Goal: Information Seeking & Learning: Learn about a topic

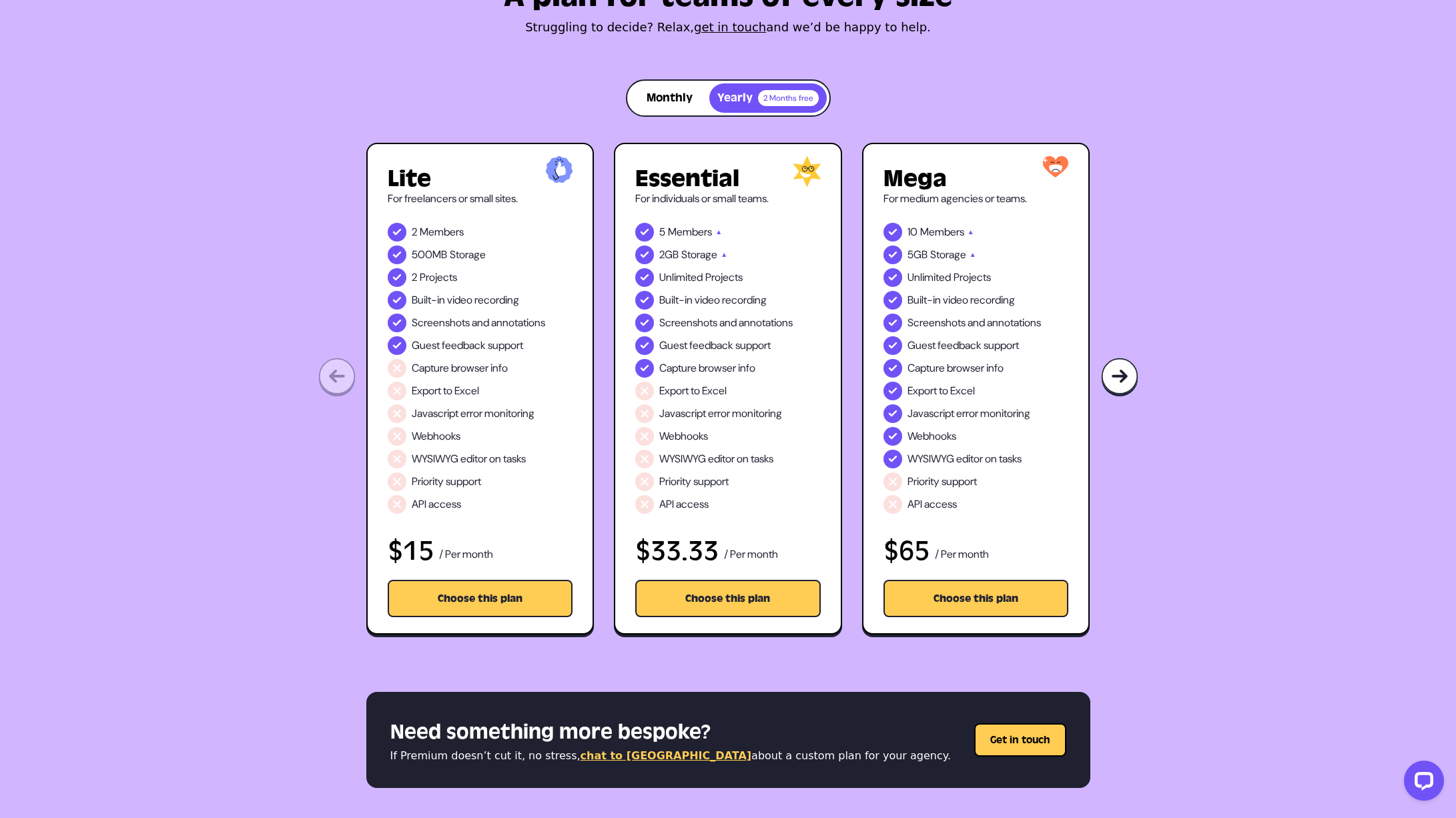
click at [665, 101] on button "Monthly" at bounding box center [670, 98] width 80 height 30
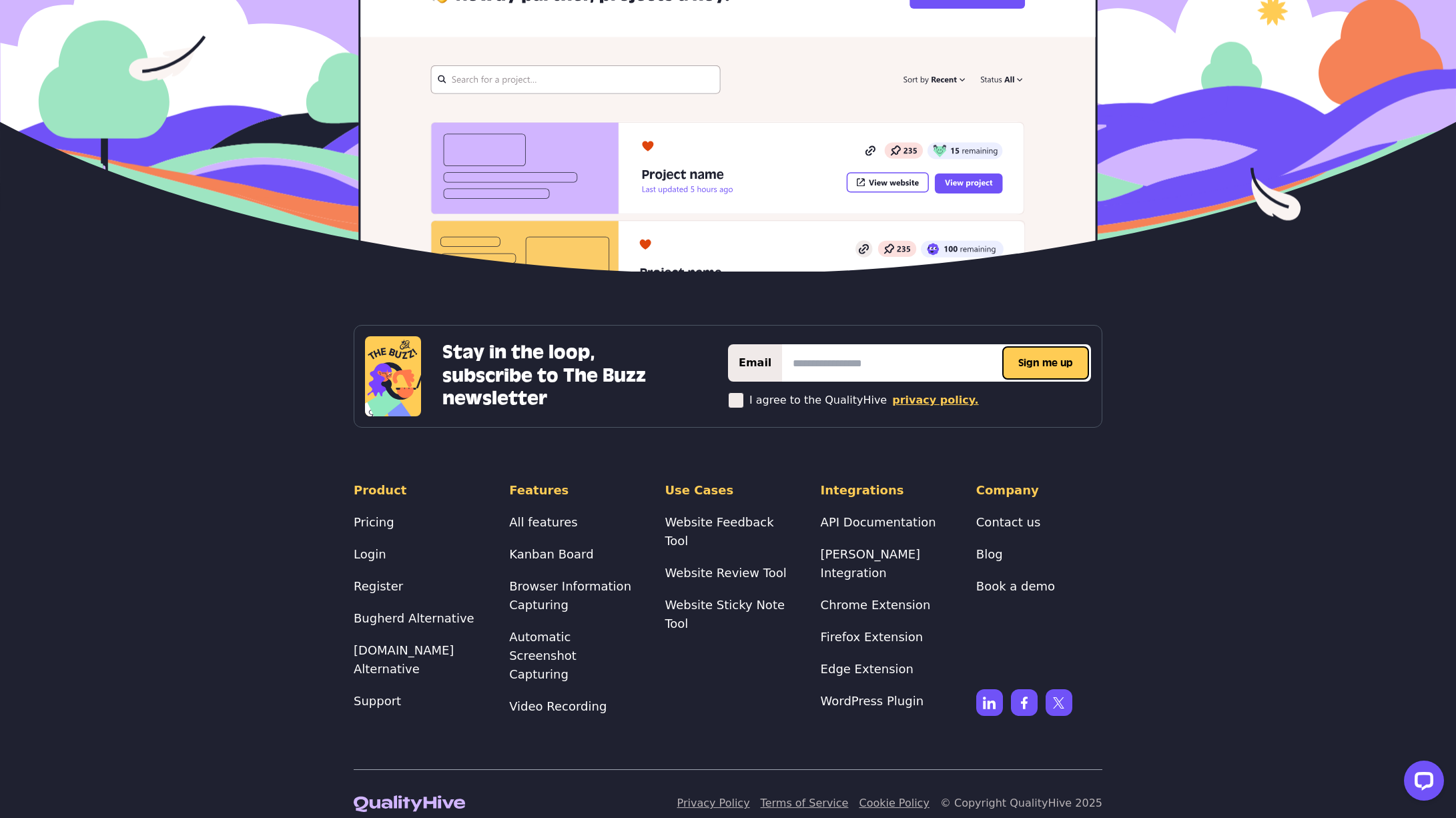
scroll to position [2909, 0]
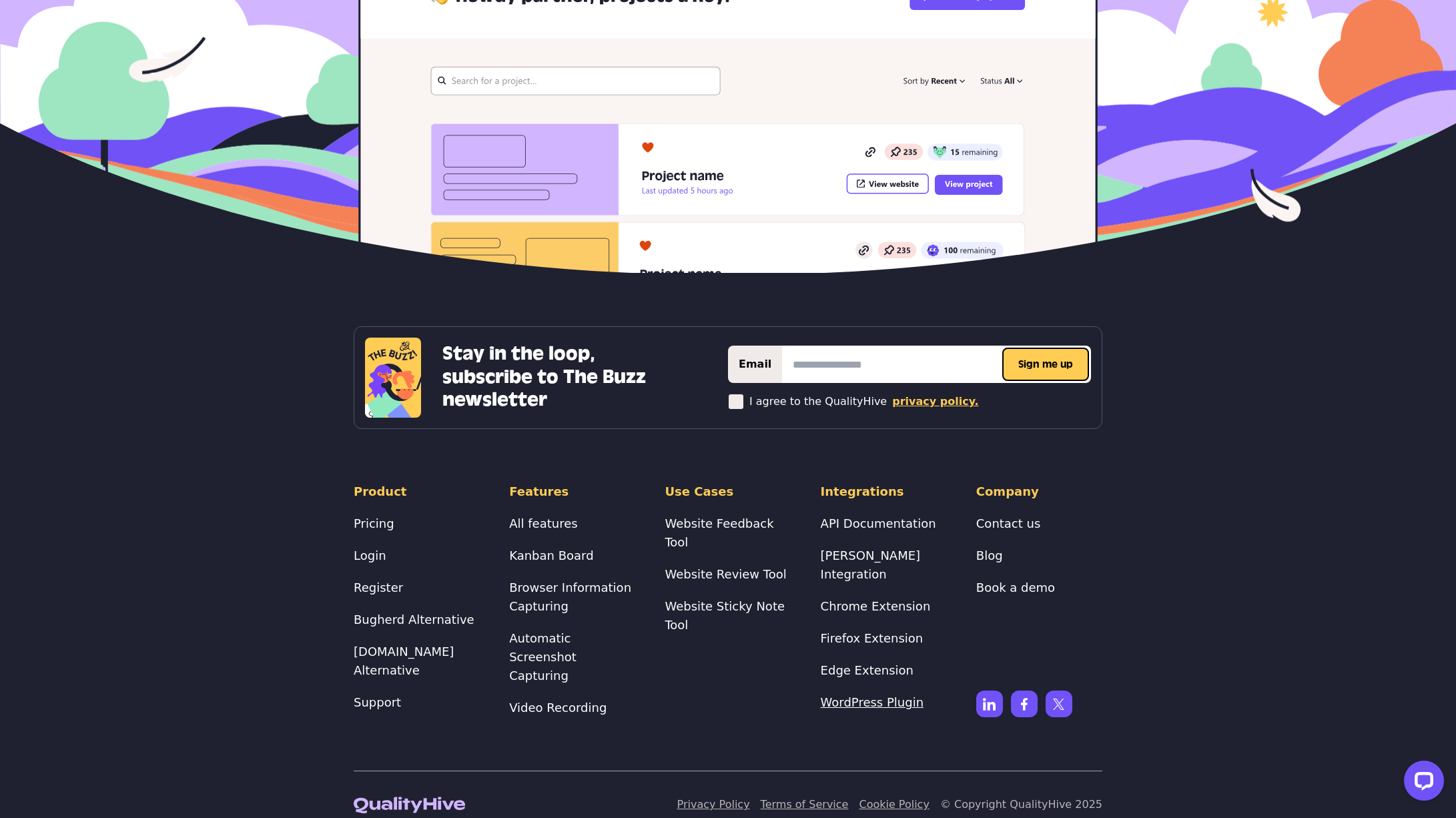
click at [879, 638] on link "WordPress Plugin" at bounding box center [872, 702] width 103 height 14
click at [545, 528] on li "All features" at bounding box center [572, 523] width 126 height 19
click at [545, 520] on link "All features" at bounding box center [543, 523] width 68 height 14
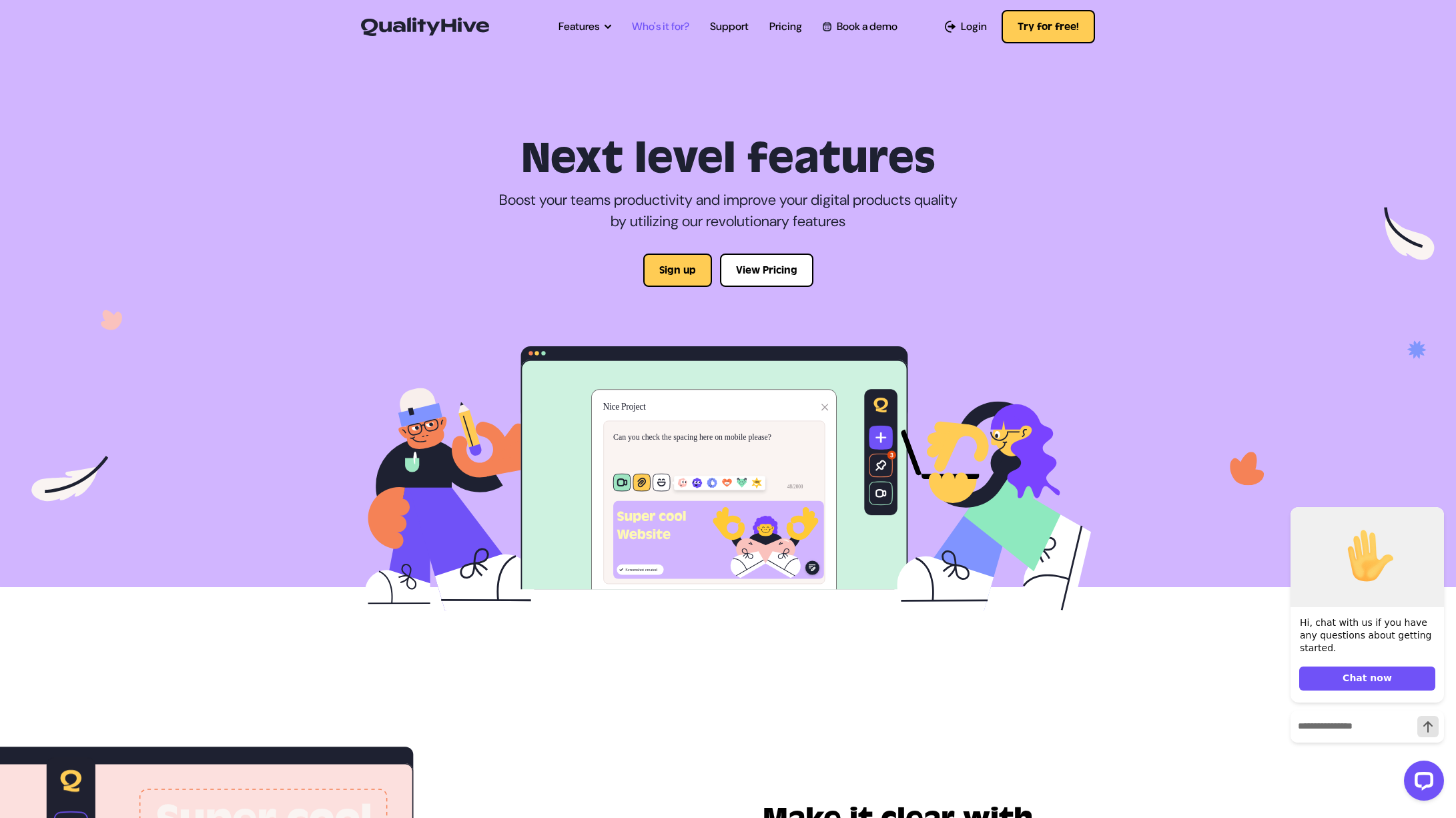
click at [648, 31] on link "Who's it for?" at bounding box center [660, 27] width 57 height 16
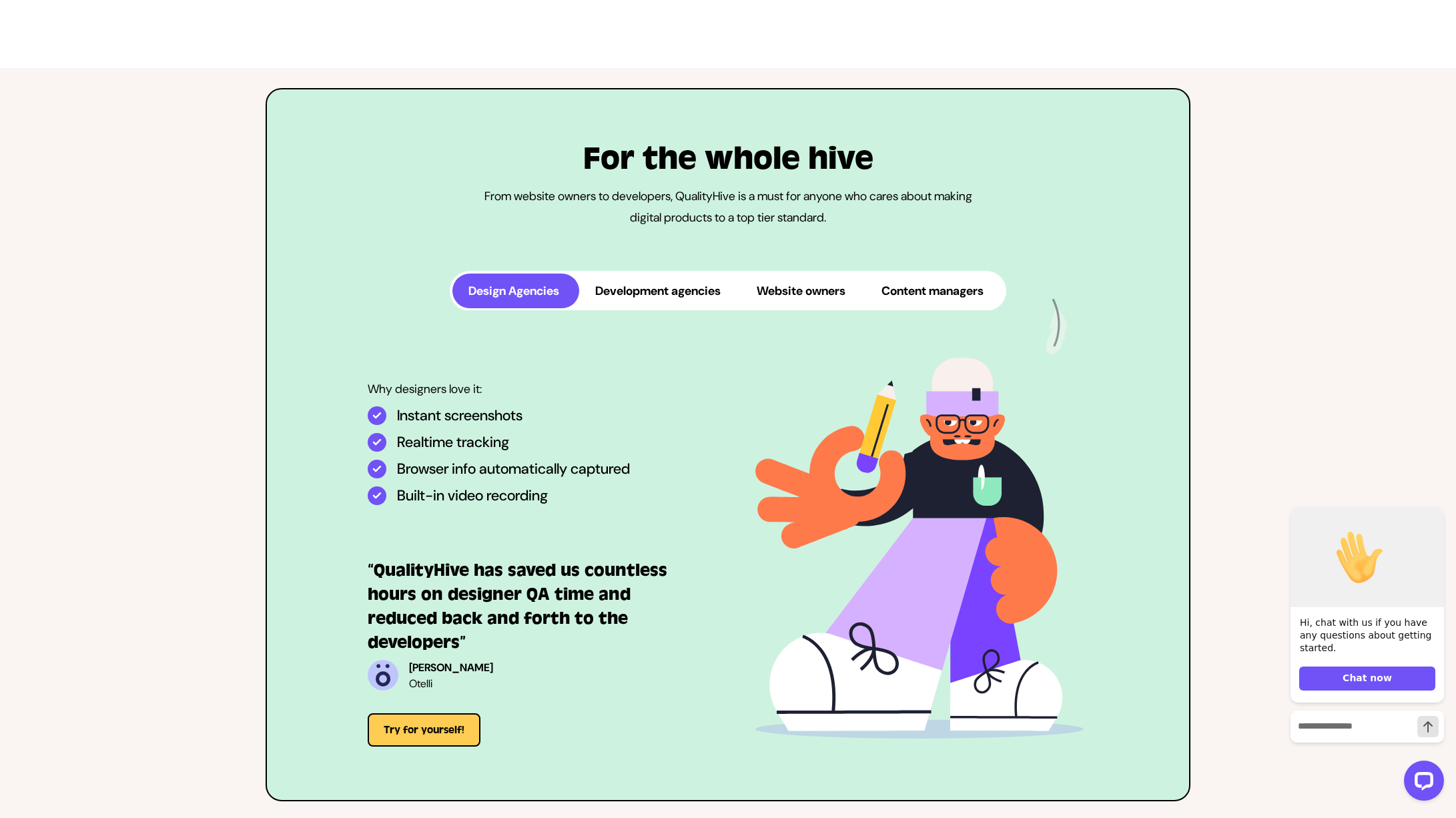
click at [703, 309] on button "Development agencies" at bounding box center [660, 290] width 161 height 35
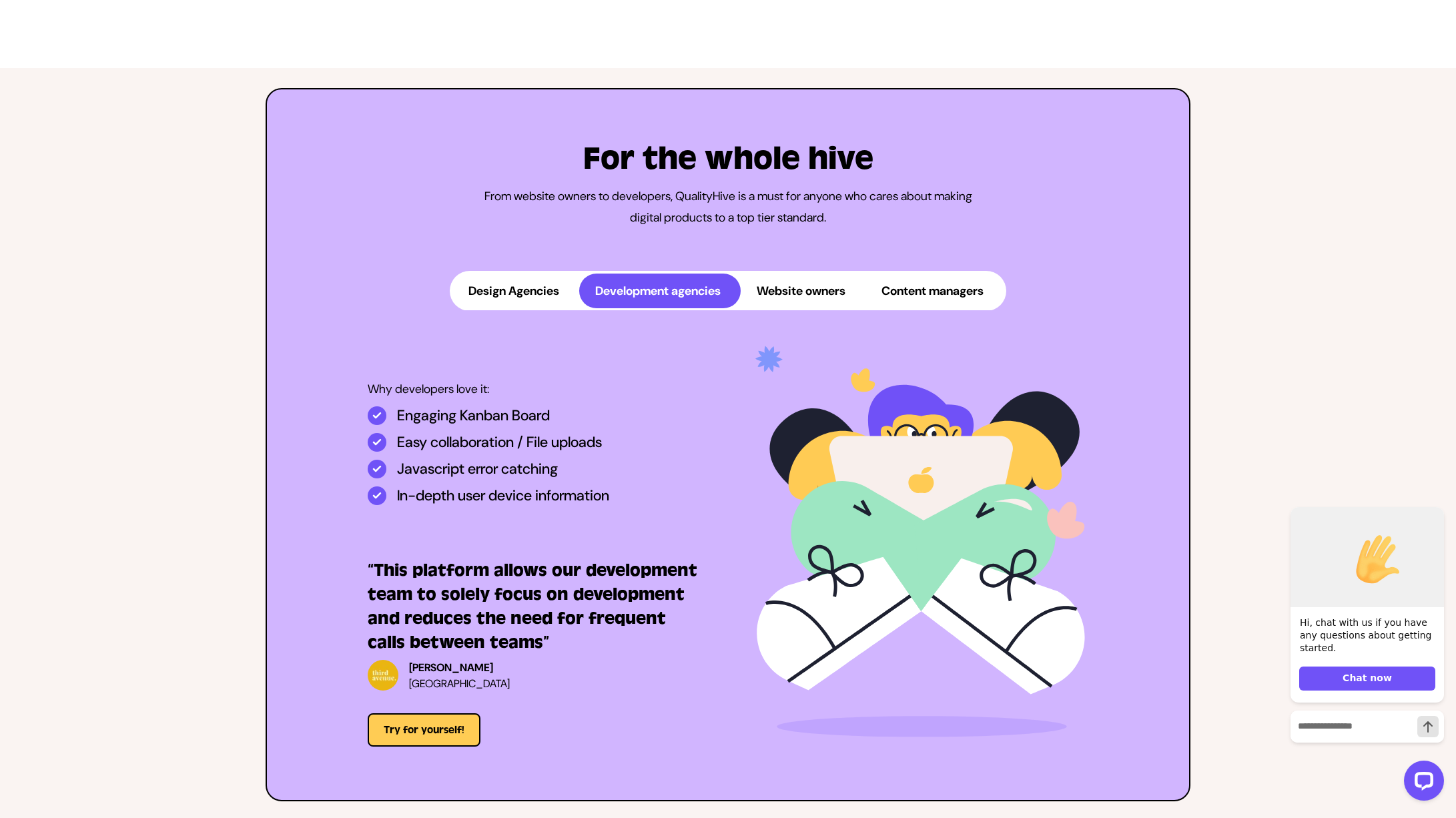
click at [803, 309] on button "Website owners" at bounding box center [803, 290] width 125 height 35
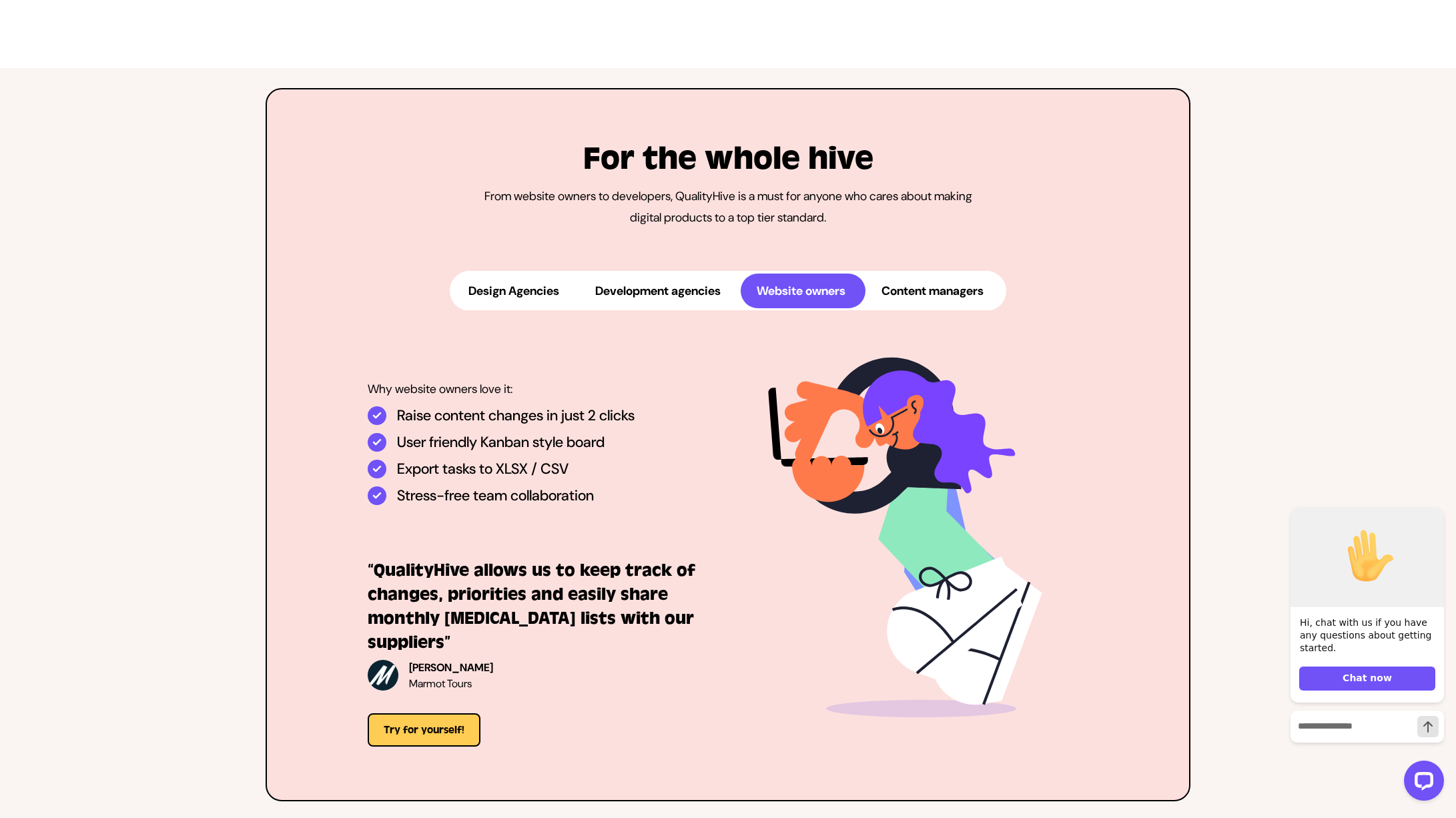
click at [949, 309] on button "Content managers" at bounding box center [934, 290] width 138 height 35
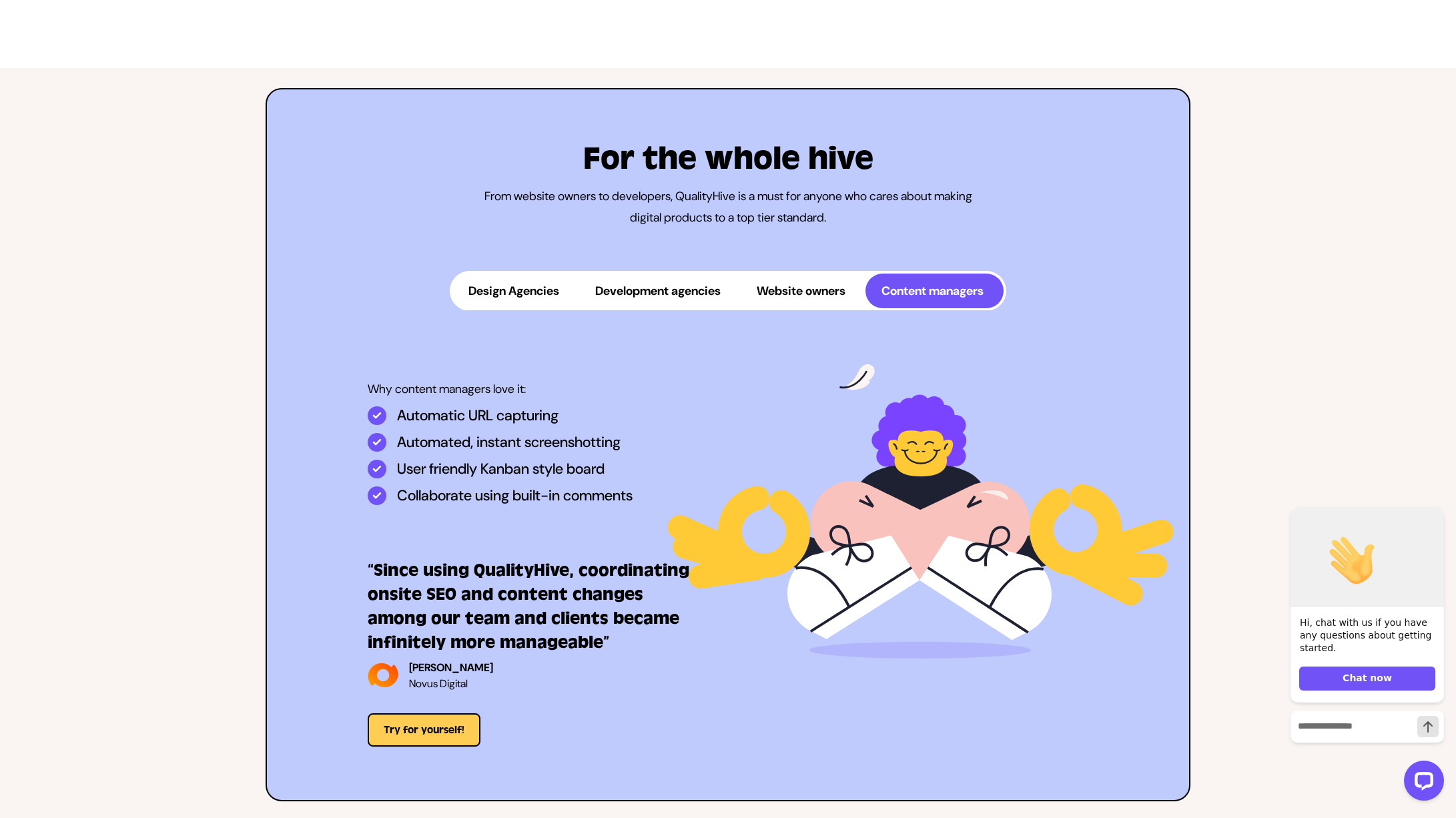
click at [645, 309] on button "Development agencies" at bounding box center [660, 290] width 161 height 35
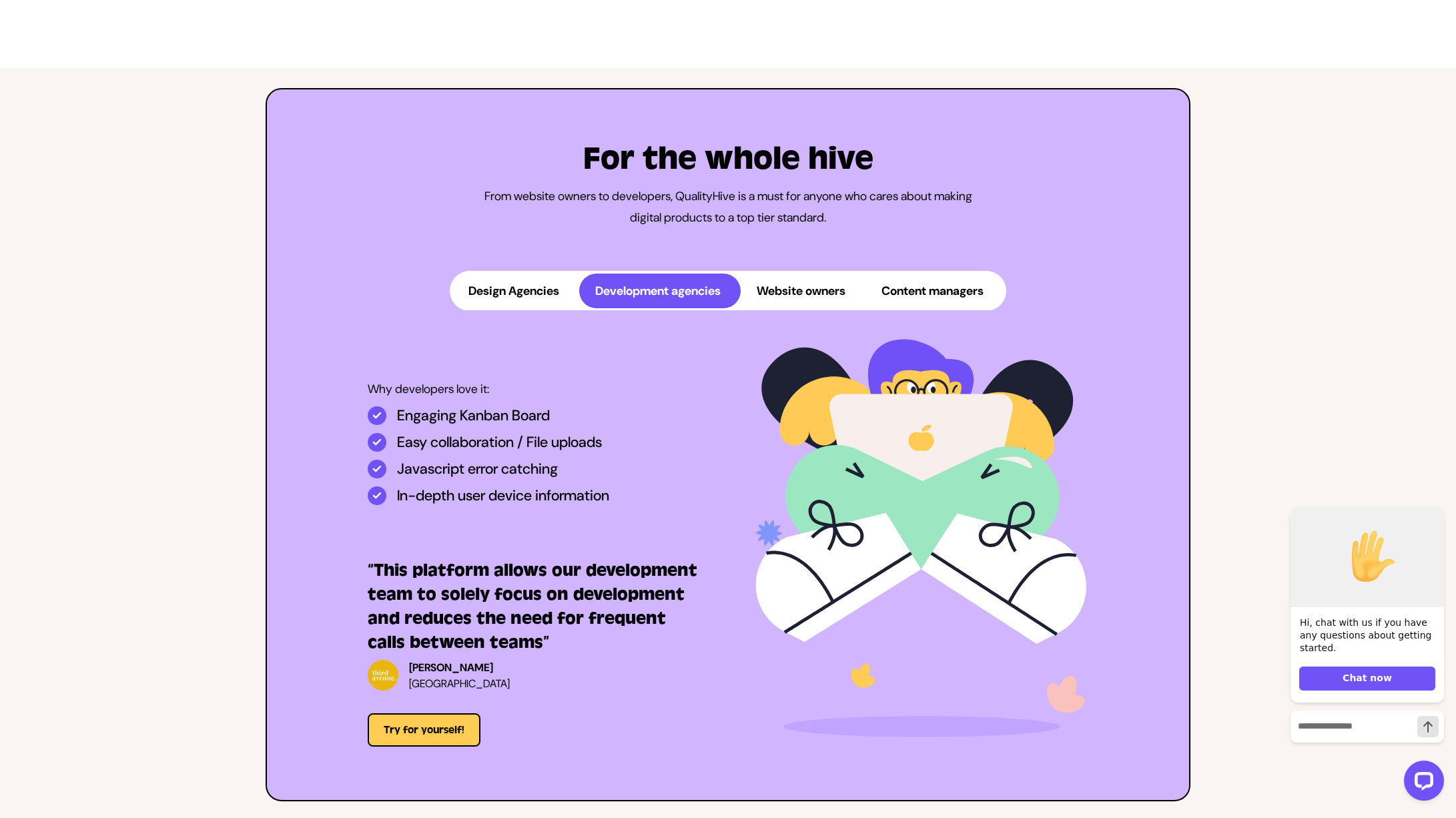
click at [514, 309] on button "Design Agencies" at bounding box center [516, 290] width 127 height 35
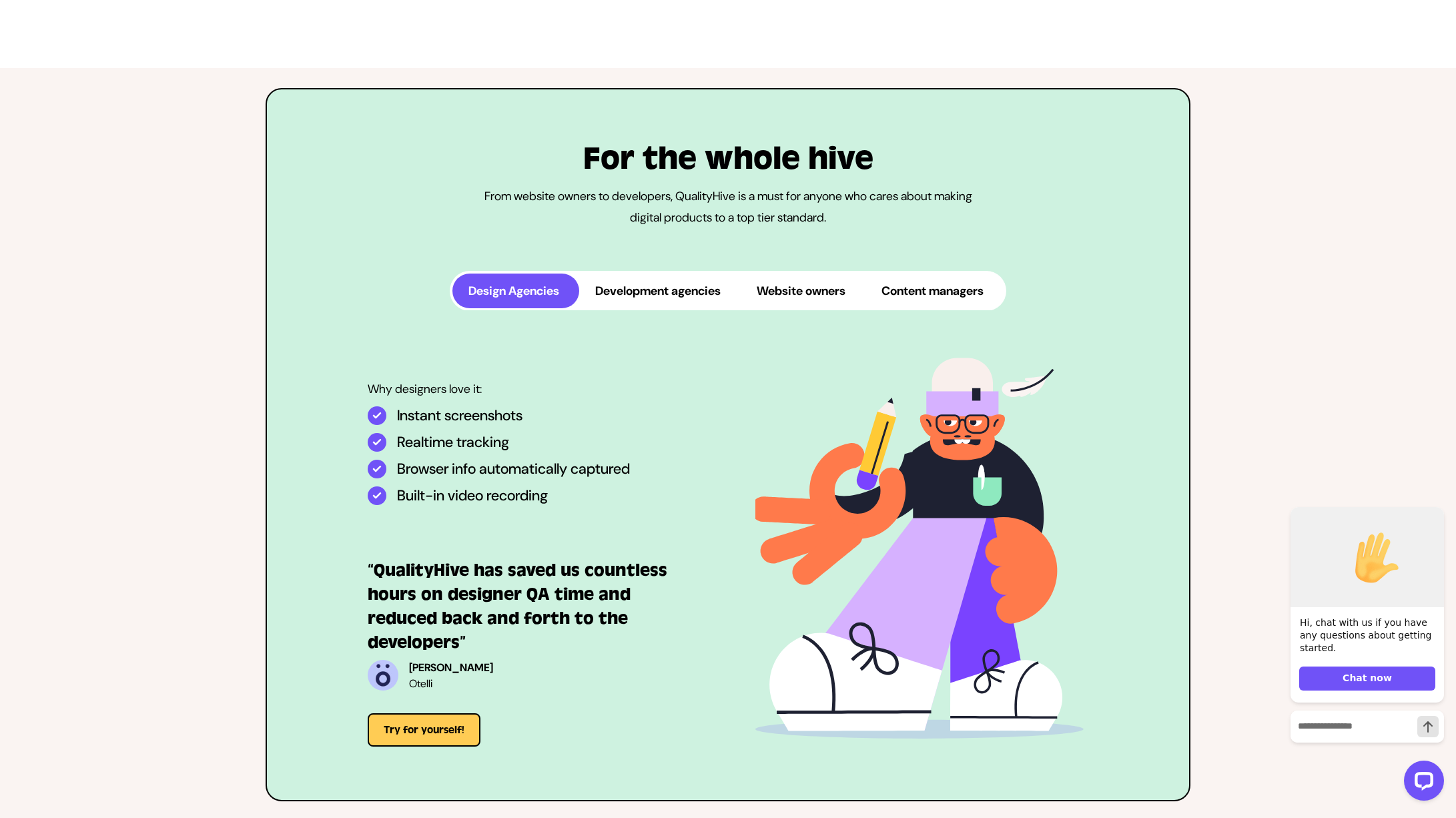
click at [605, 307] on button "Development agencies" at bounding box center [660, 290] width 161 height 35
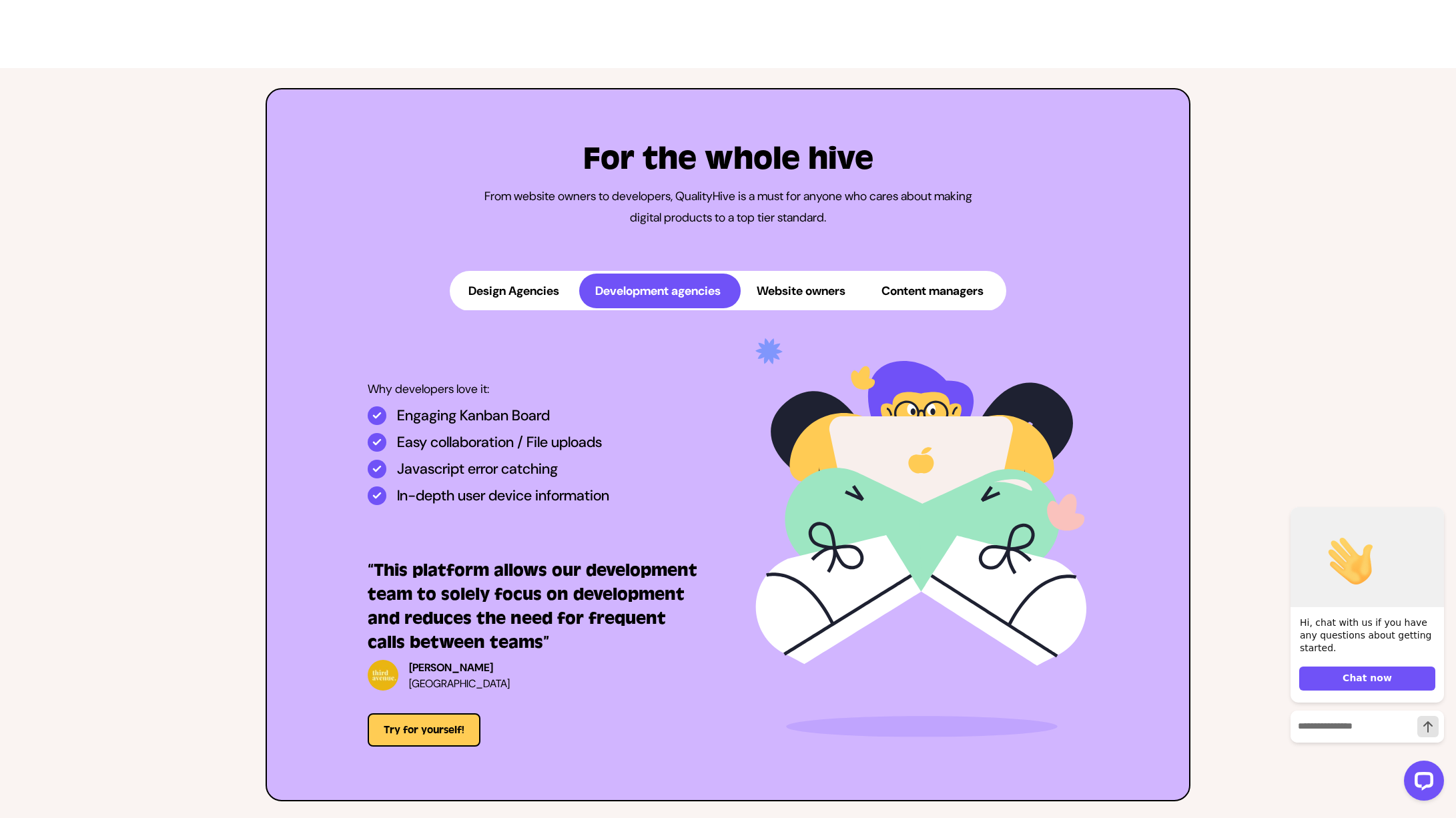
click at [528, 309] on button "Design Agencies" at bounding box center [516, 290] width 127 height 35
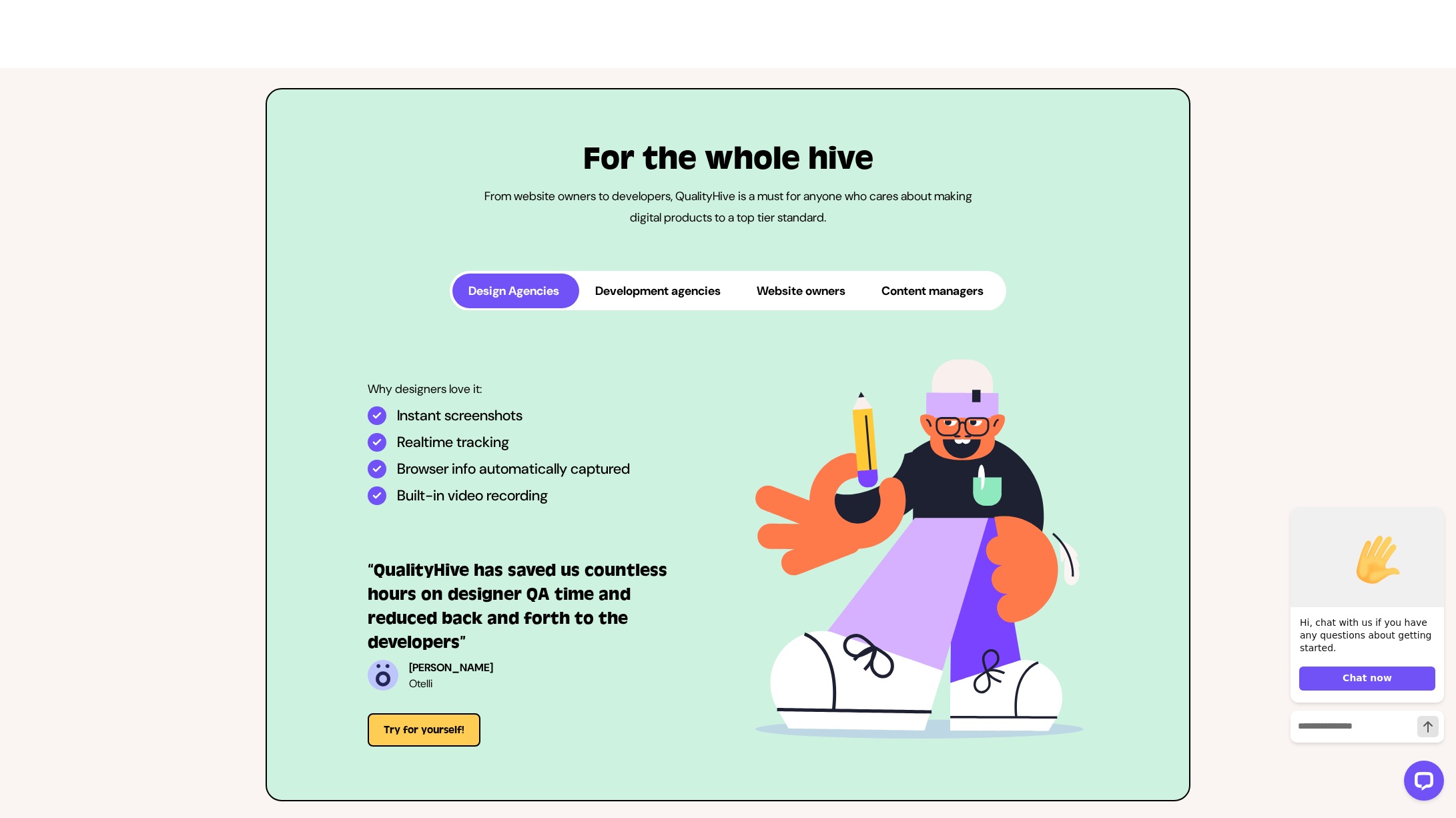
click at [638, 311] on ul "Design Agencies Development agencies Website owners Content managers" at bounding box center [728, 290] width 557 height 40
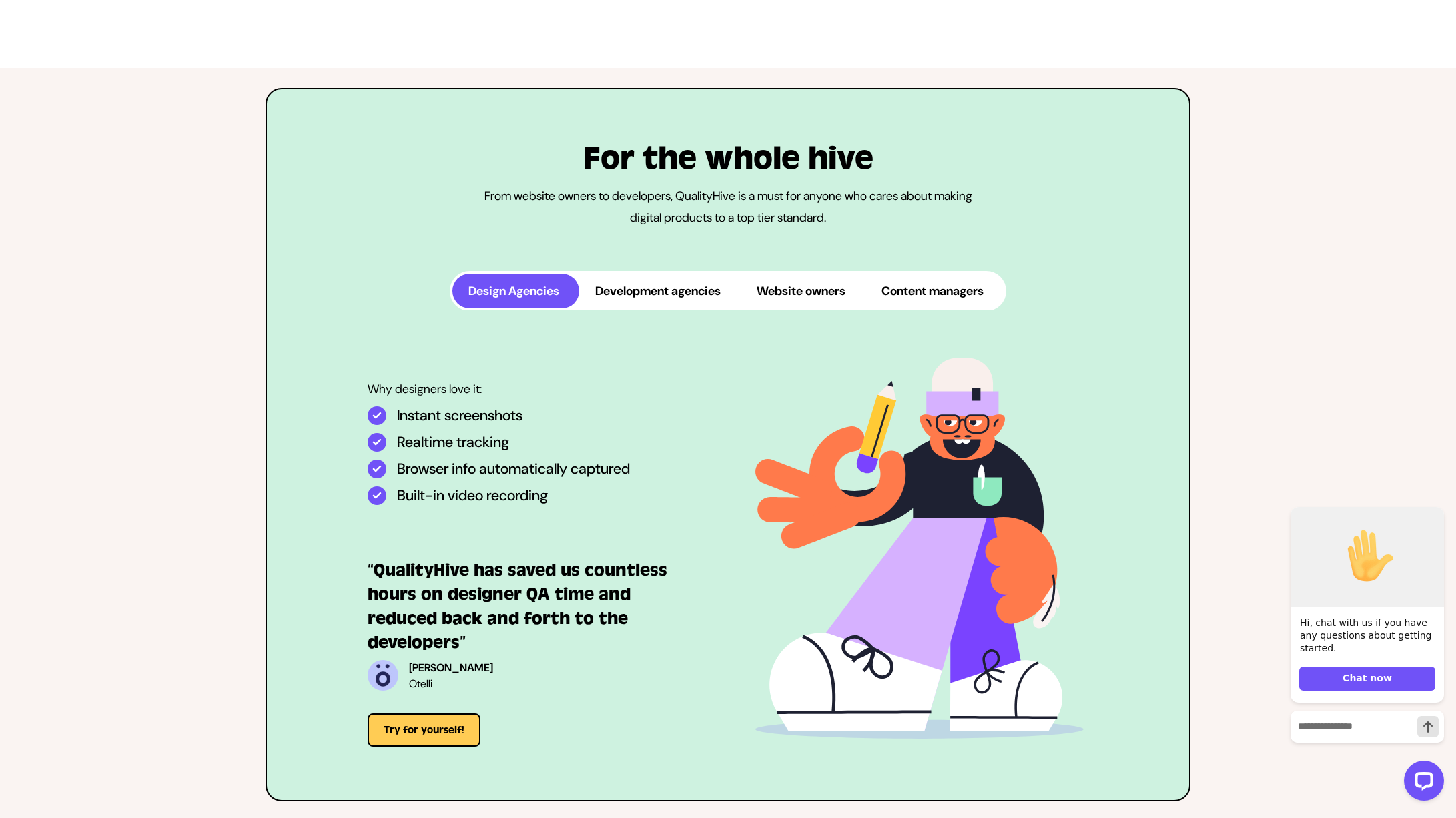
click at [628, 309] on button "Development agencies" at bounding box center [660, 290] width 161 height 35
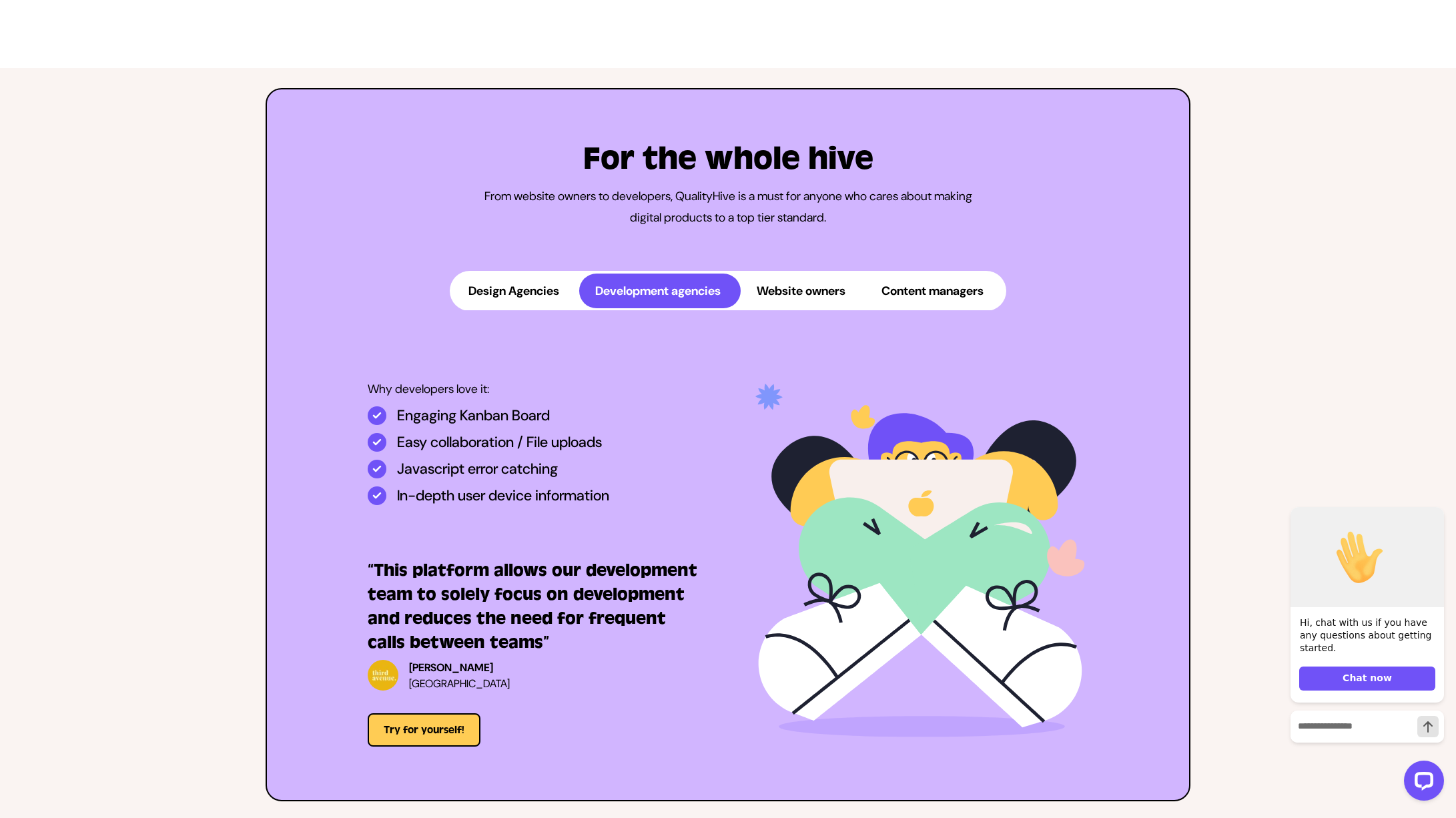
click at [832, 309] on button "Website owners" at bounding box center [803, 290] width 125 height 35
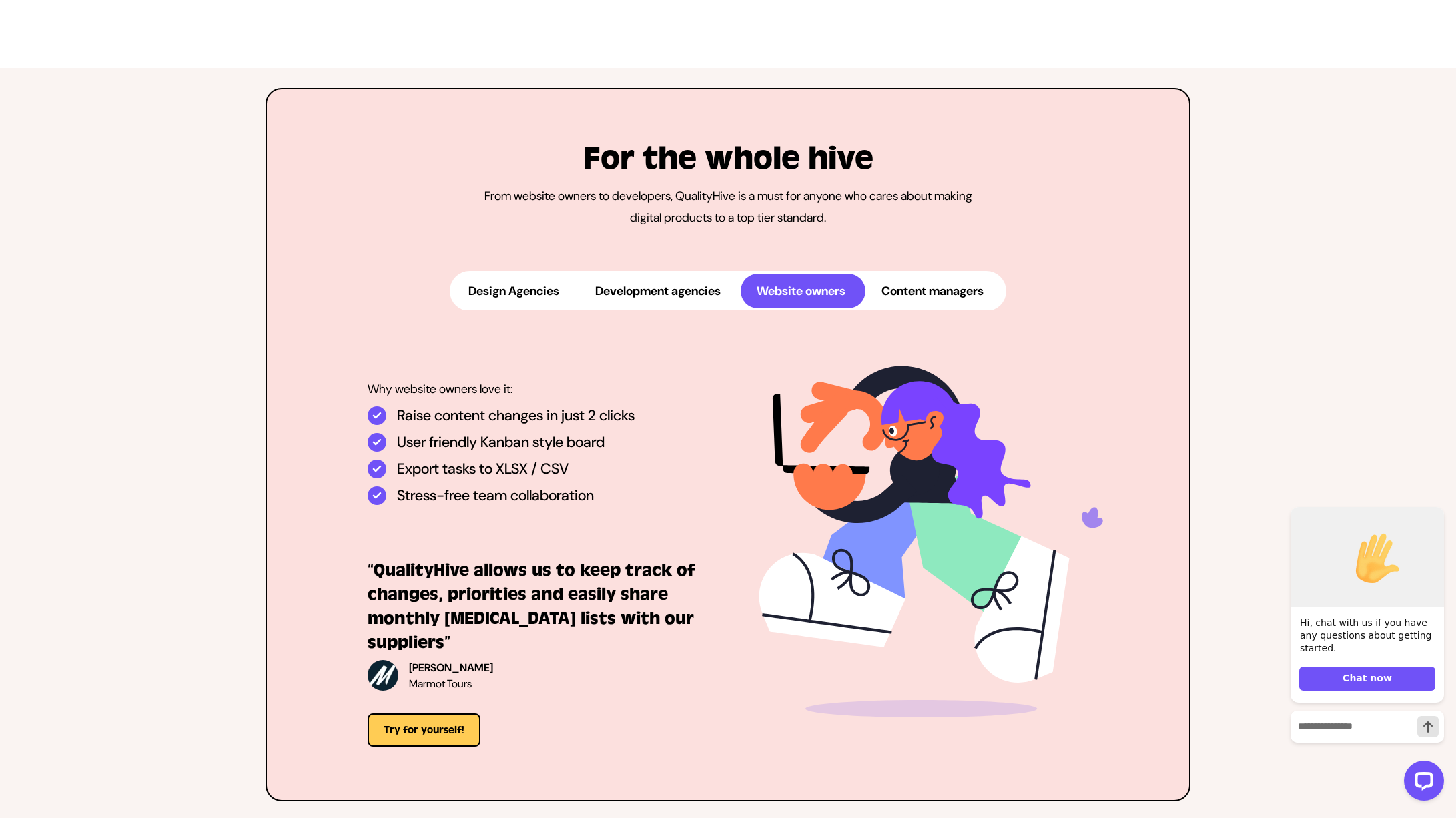
click at [921, 309] on button "Content managers" at bounding box center [934, 290] width 138 height 35
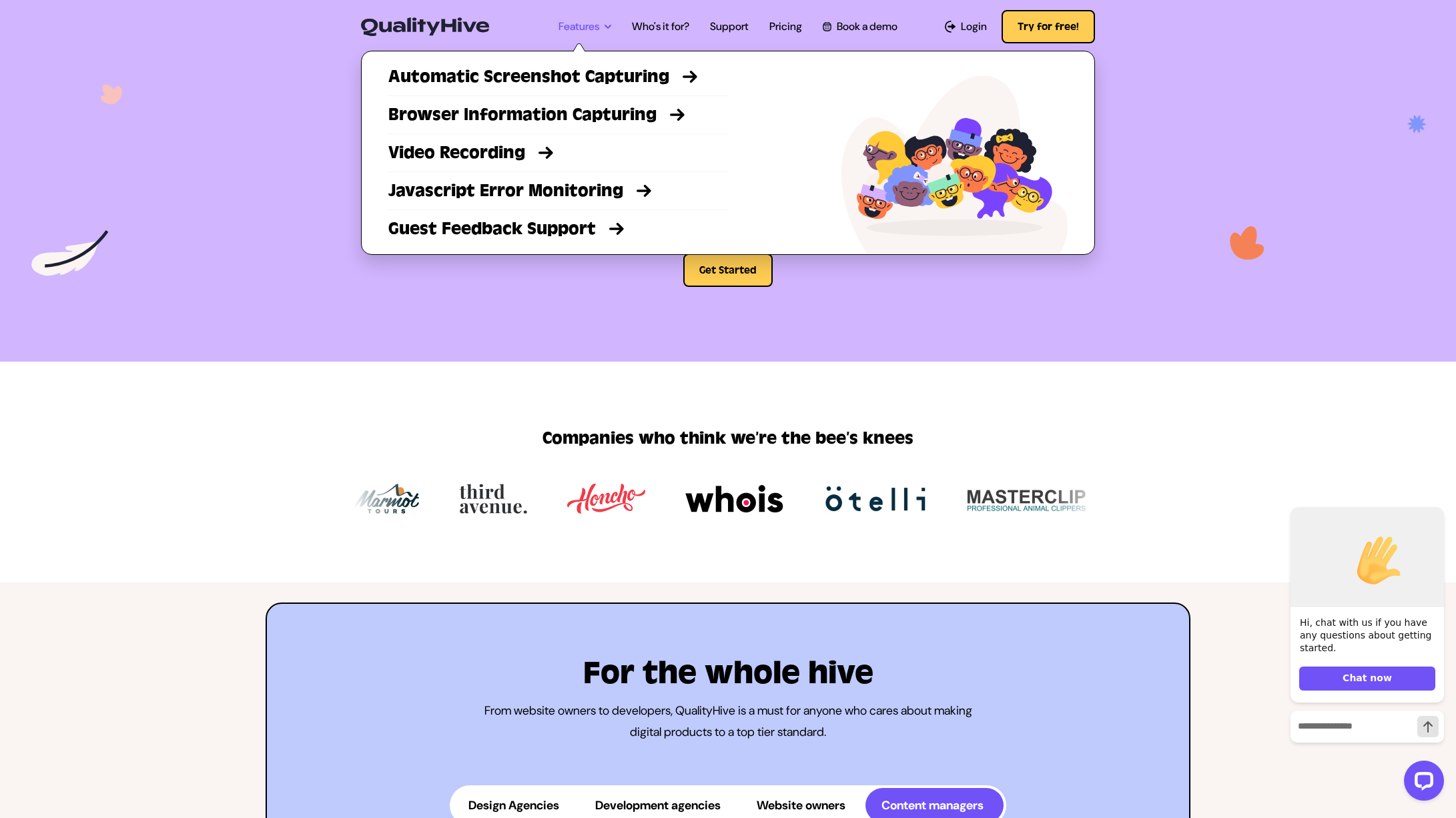
click at [598, 23] on link "Features" at bounding box center [585, 27] width 53 height 16
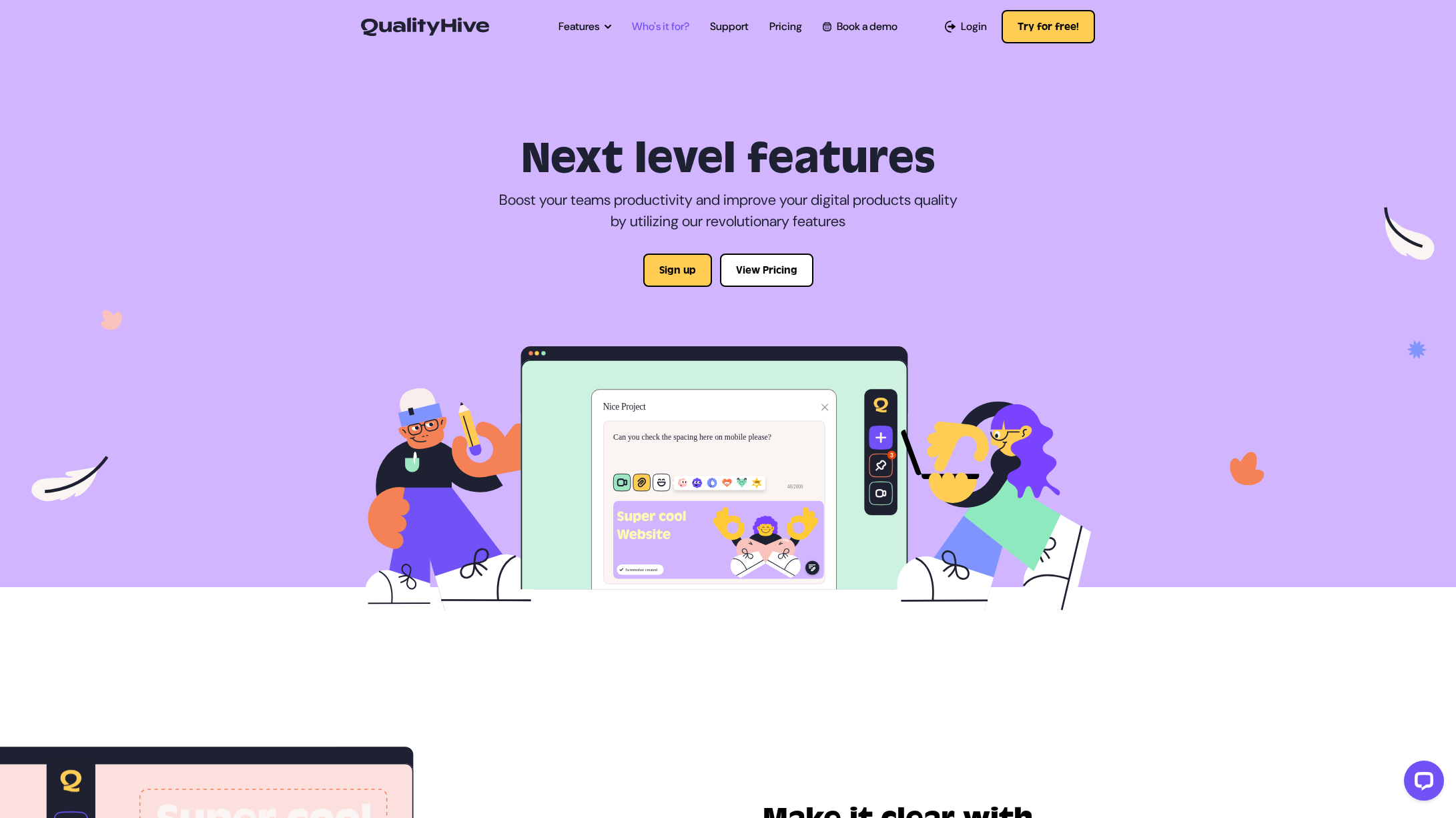
click at [672, 19] on link "Who's it for?" at bounding box center [660, 27] width 57 height 16
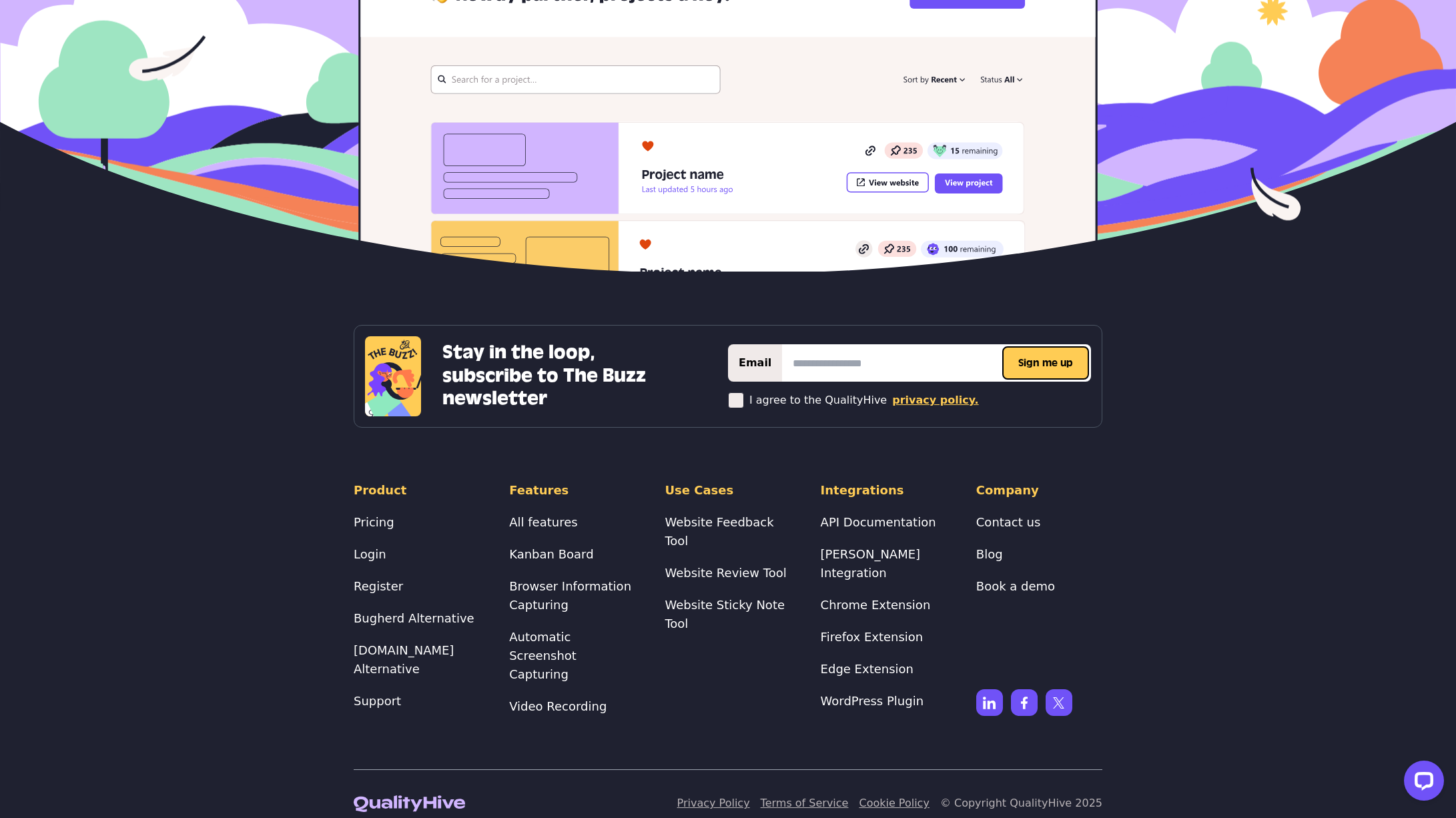
scroll to position [2909, 0]
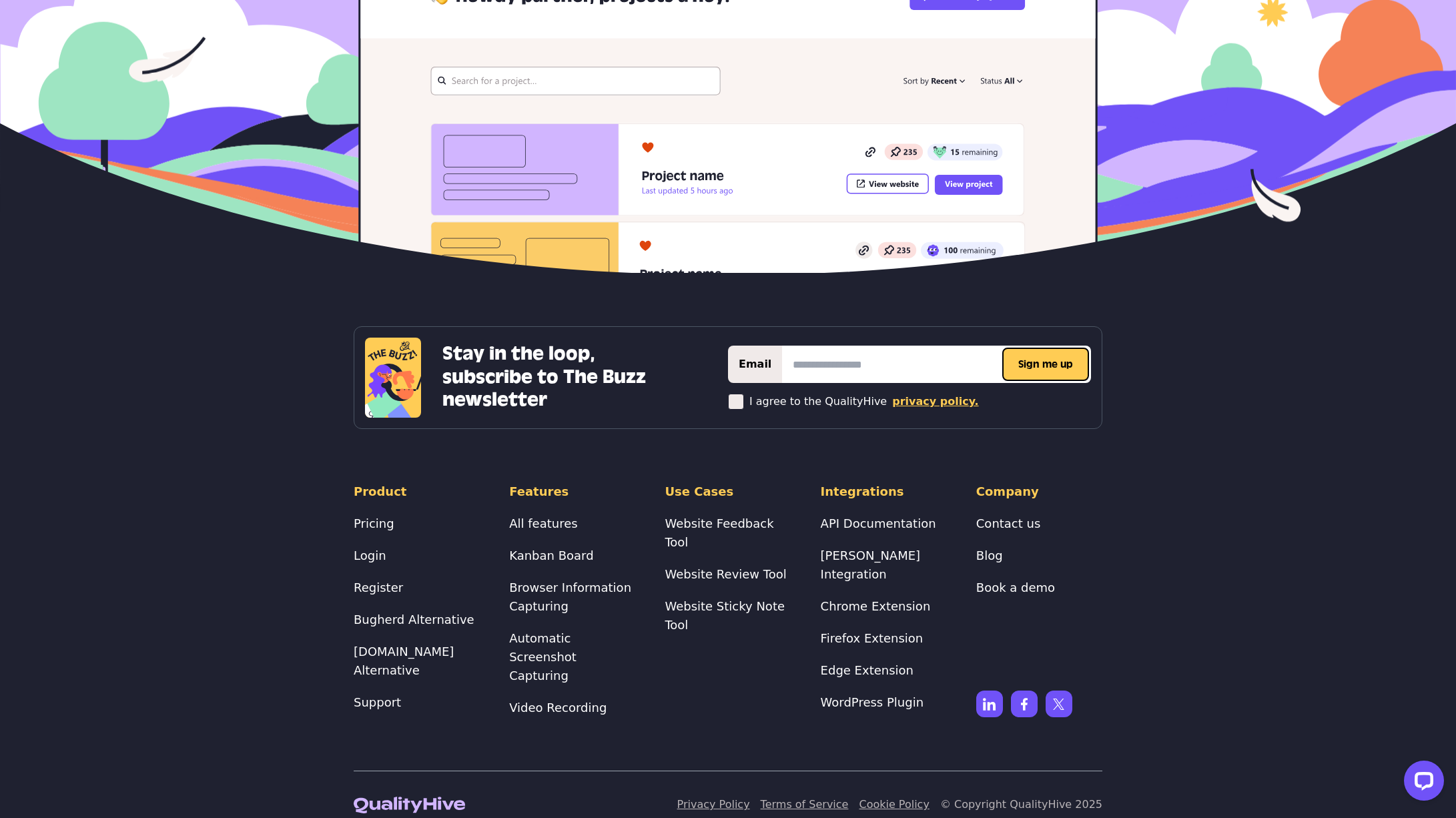
click at [857, 486] on h4 "Integrations" at bounding box center [884, 492] width 126 height 19
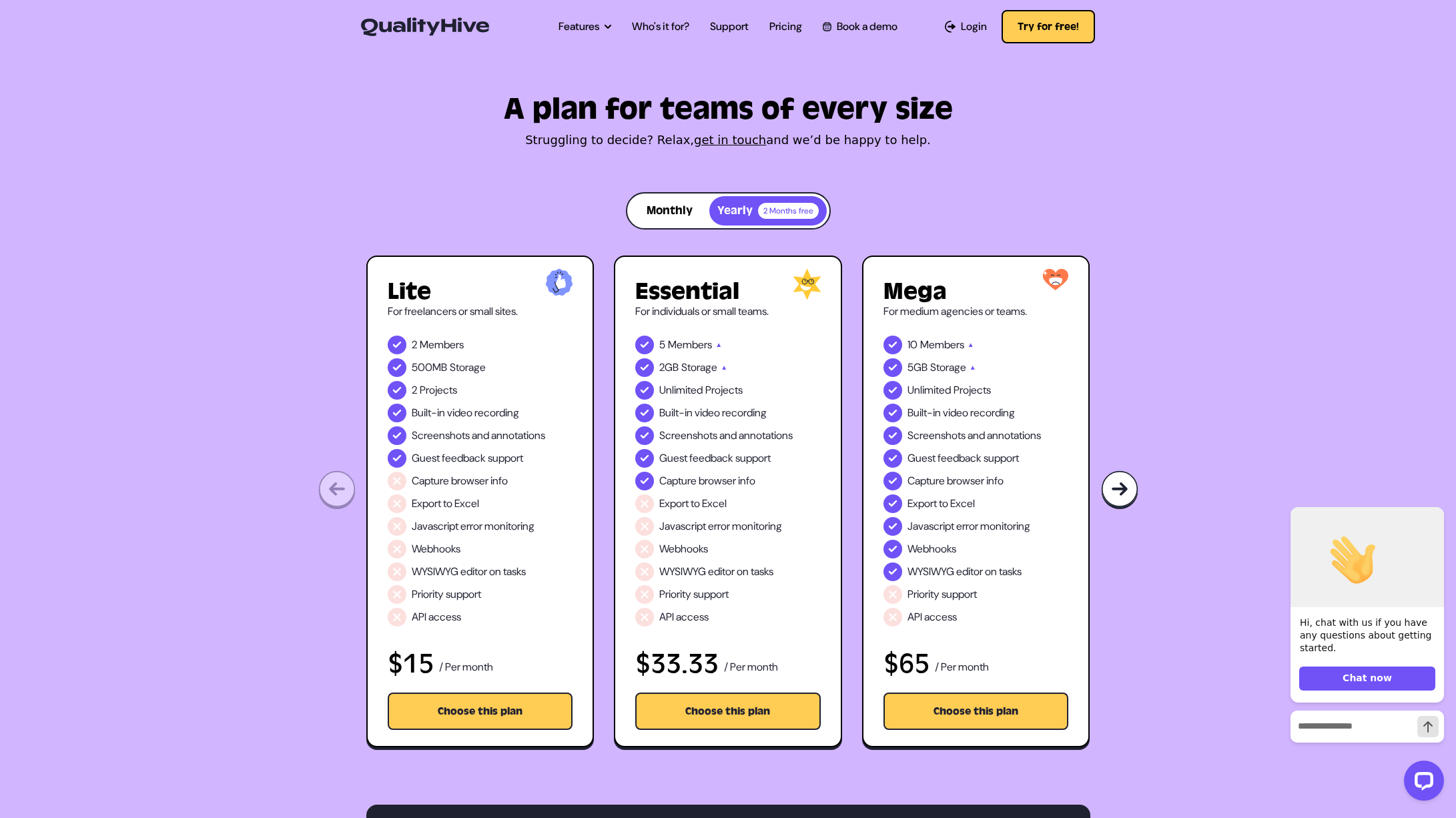
scroll to position [0, 0]
click at [723, 23] on link "Support" at bounding box center [729, 27] width 39 height 16
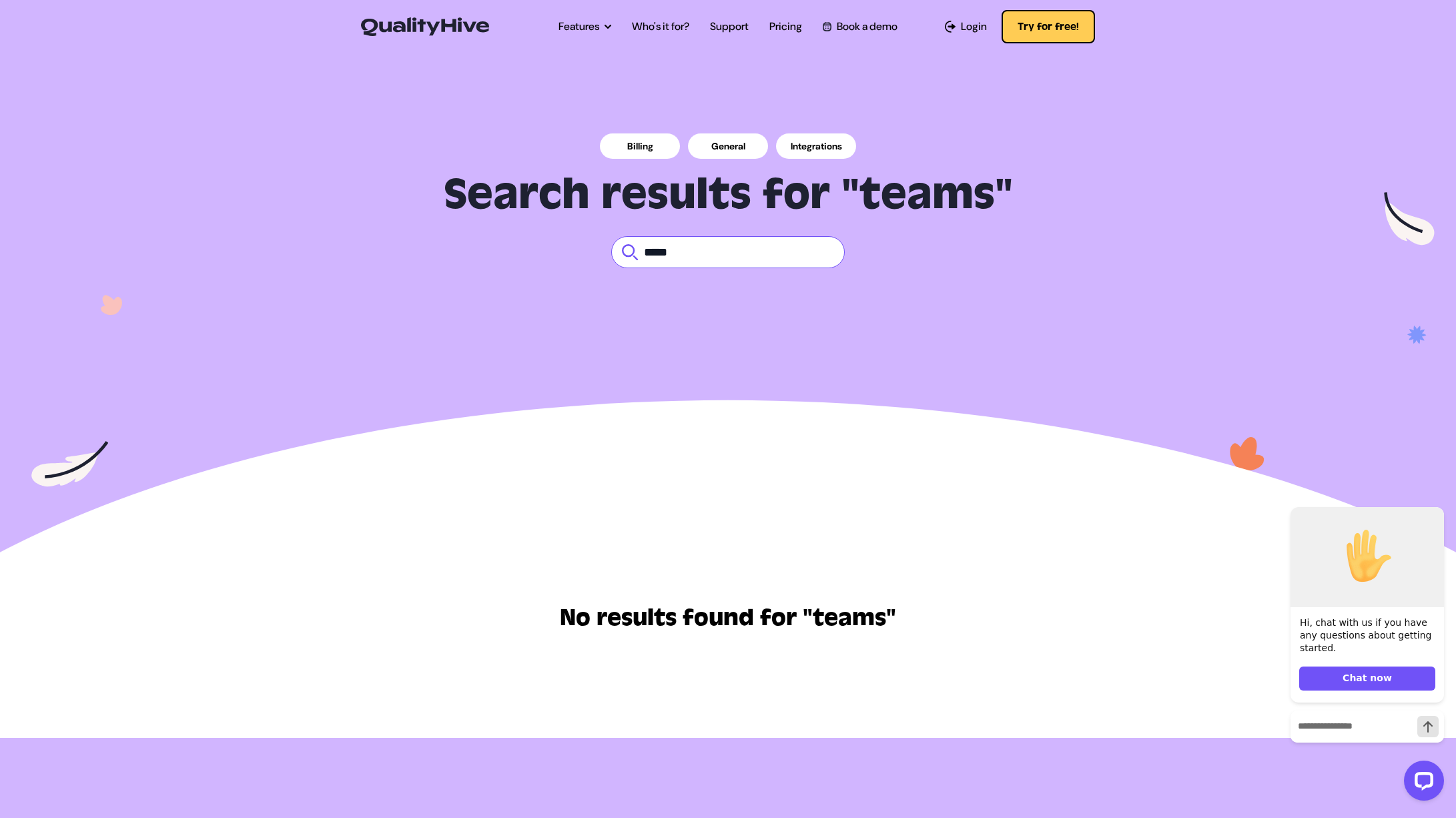
click at [777, 252] on input "*****" at bounding box center [727, 252] width 233 height 32
drag, startPoint x: 0, startPoint y: 0, endPoint x: 777, endPoint y: 252, distance: 816.8
click at [777, 252] on input "*****" at bounding box center [727, 252] width 233 height 32
type input "********"
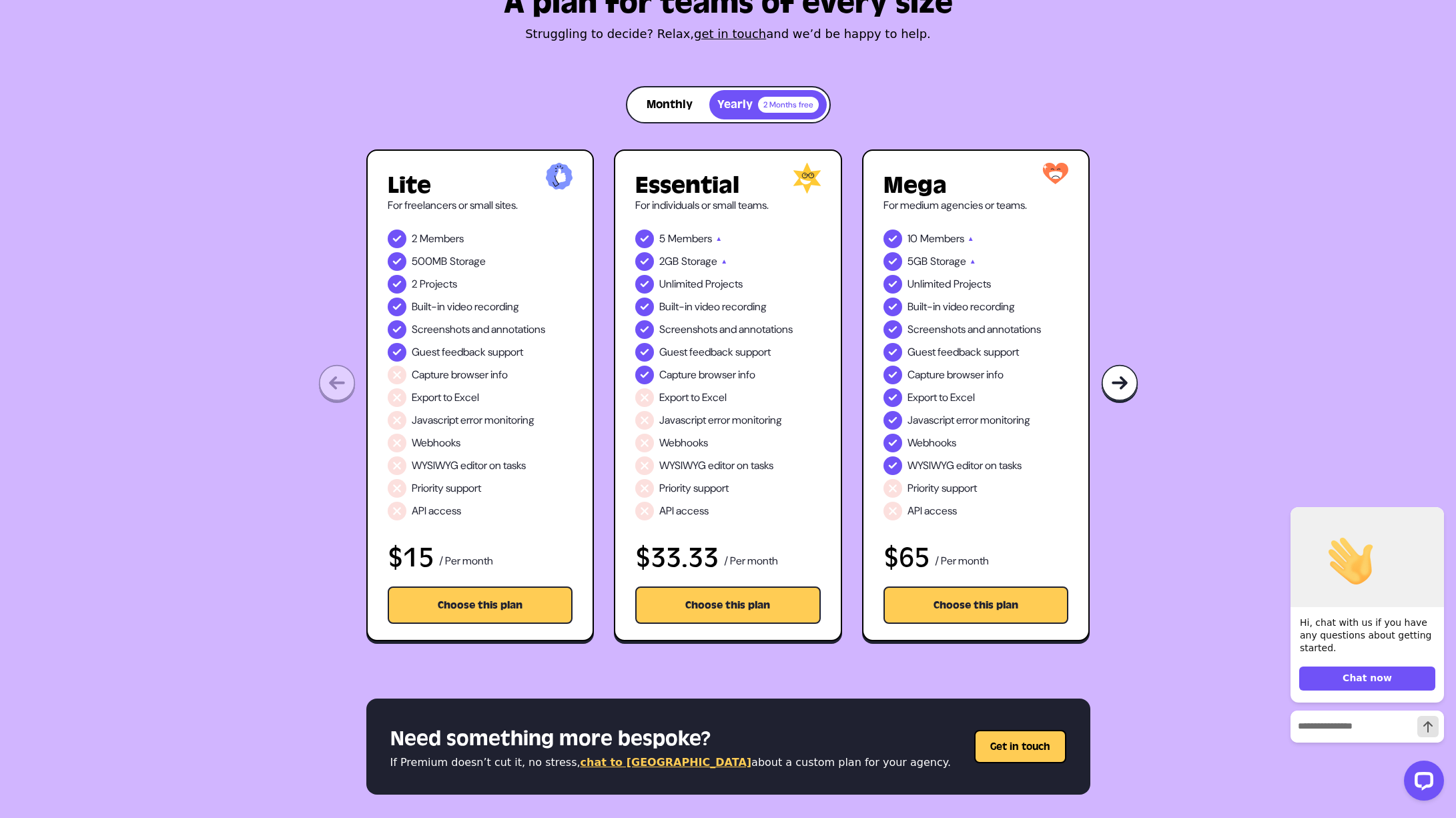
click at [684, 99] on button "Monthly" at bounding box center [670, 105] width 80 height 30
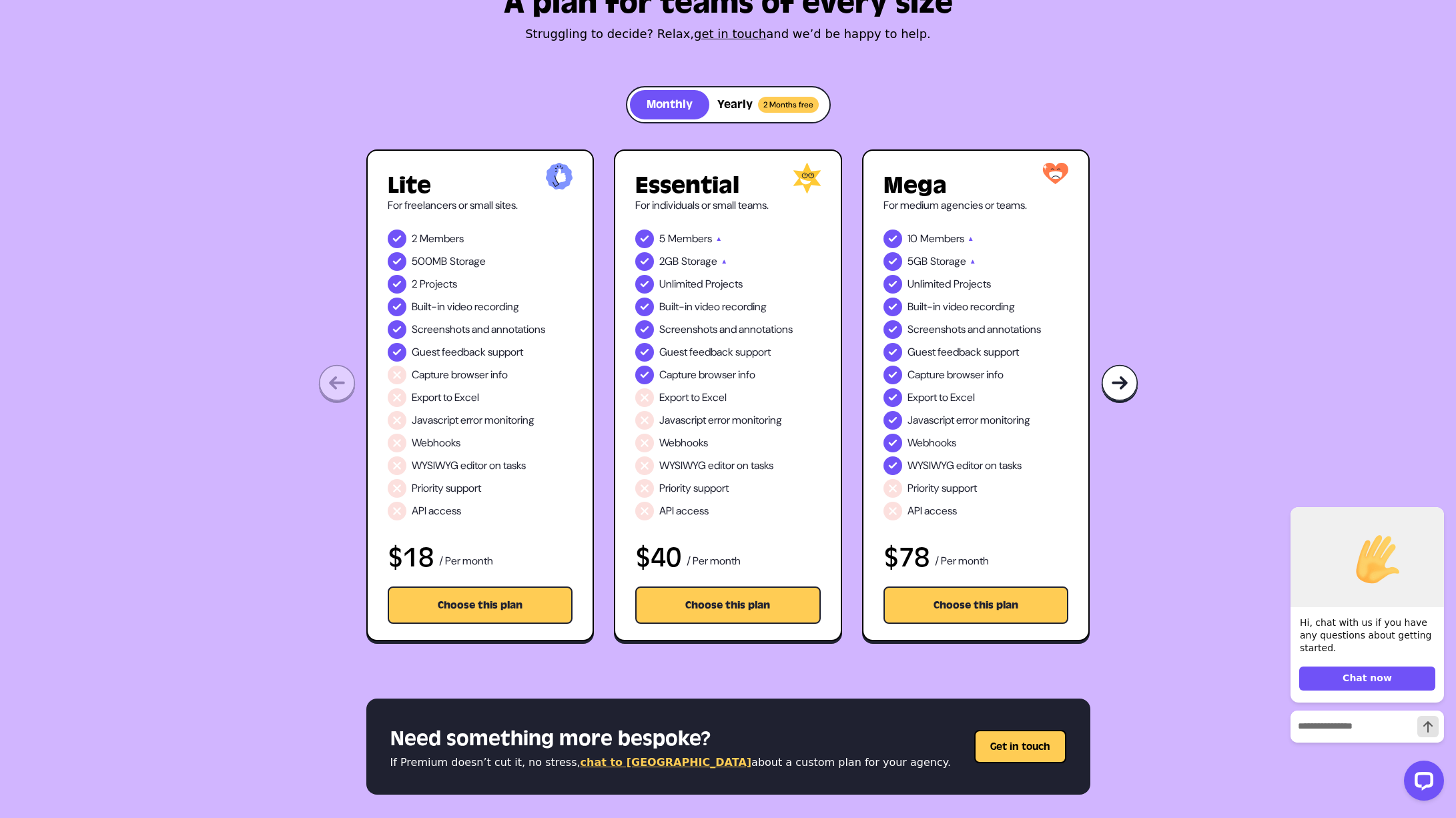
click at [684, 99] on button "Monthly" at bounding box center [670, 105] width 80 height 30
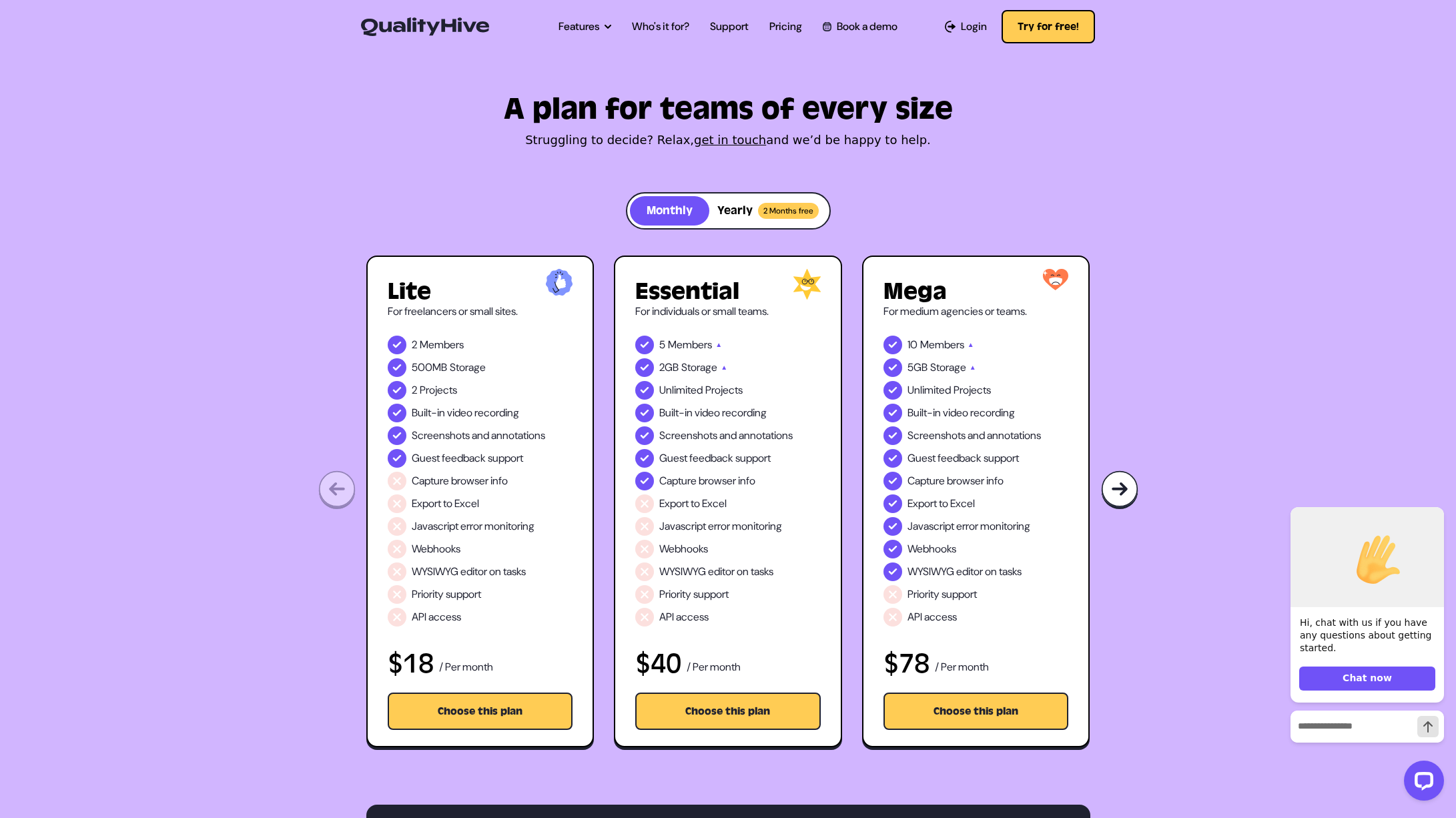
click at [1116, 488] on img at bounding box center [1120, 490] width 37 height 39
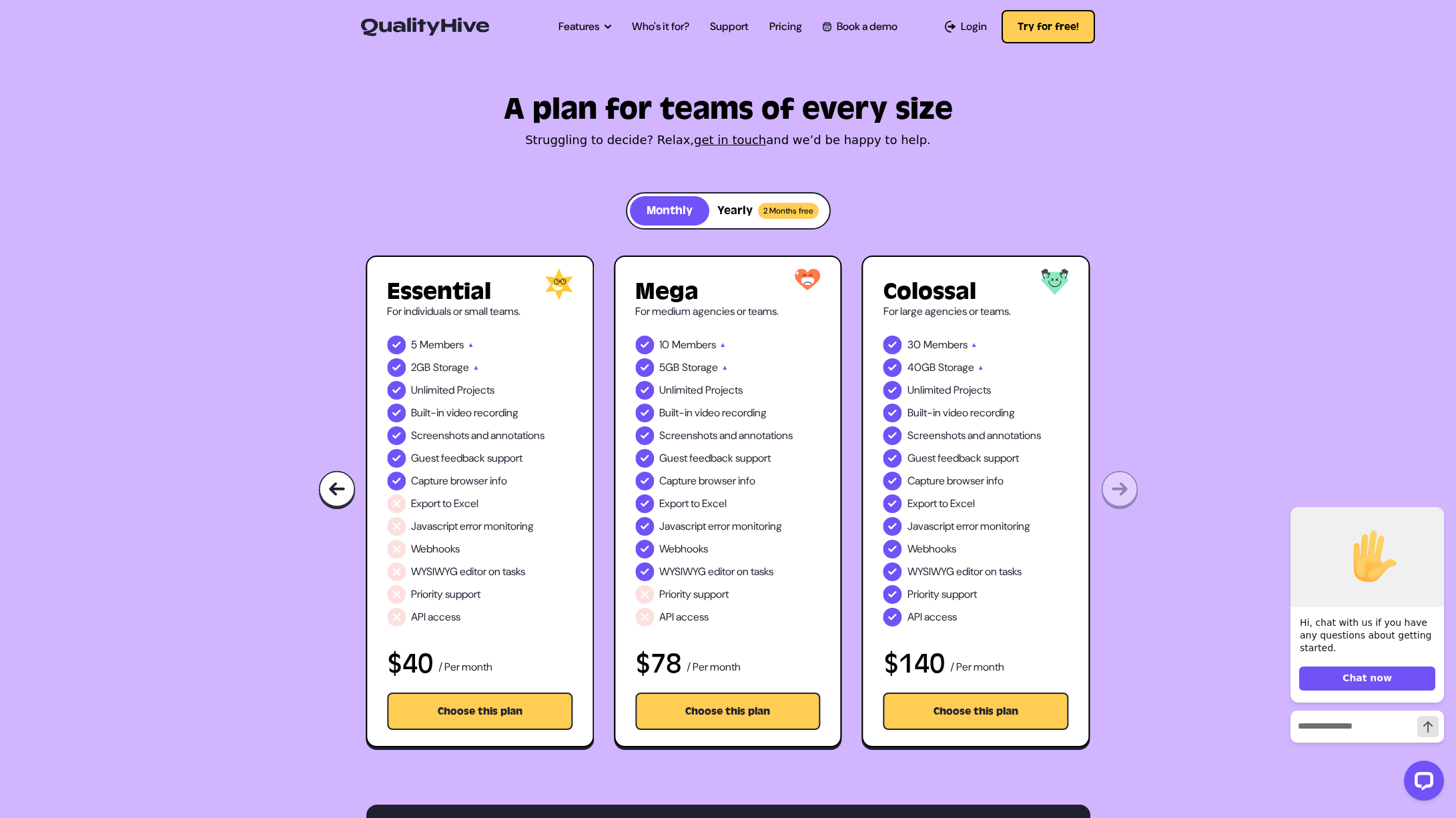
click at [1121, 492] on div "A plan for teams of every size Struggling to decide? Relax, get in touch and we…" at bounding box center [728, 401] width 1456 height 700
click at [340, 483] on img at bounding box center [337, 490] width 37 height 39
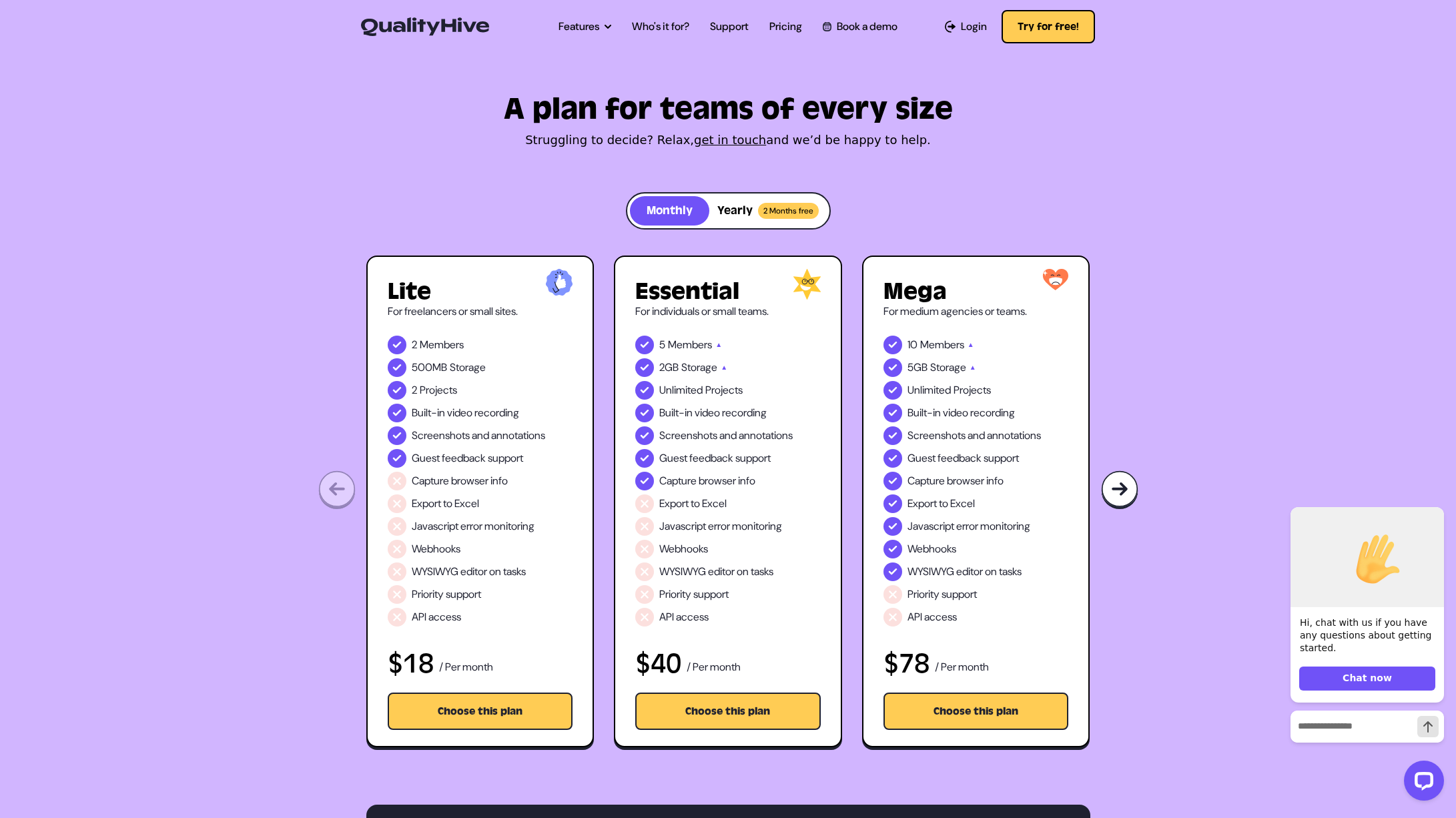
click at [340, 483] on div "A plan for teams of every size Struggling to decide? Relax, get in touch and we…" at bounding box center [728, 401] width 1456 height 700
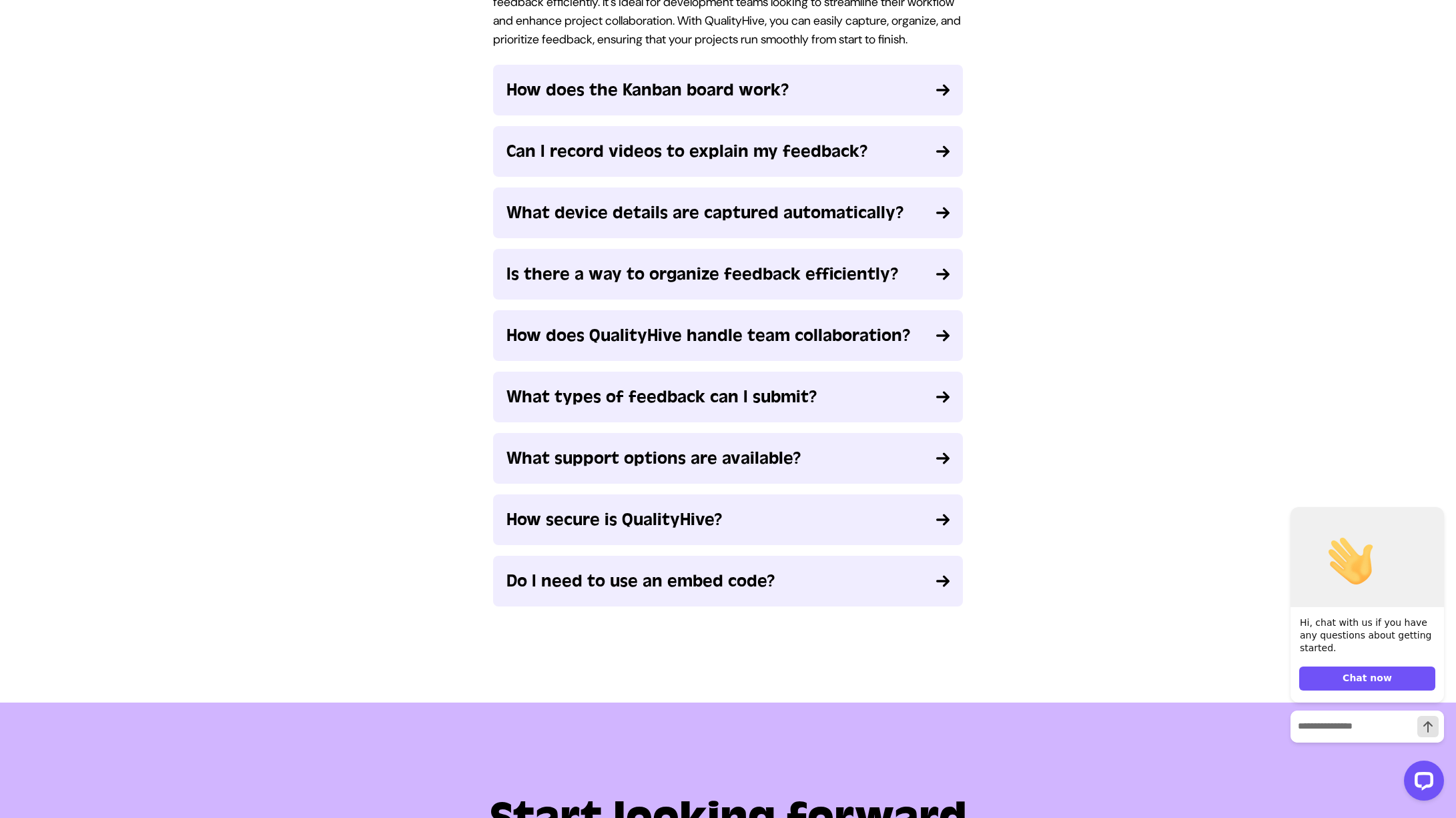
scroll to position [1870, 0]
